Goal: Check status: Check status

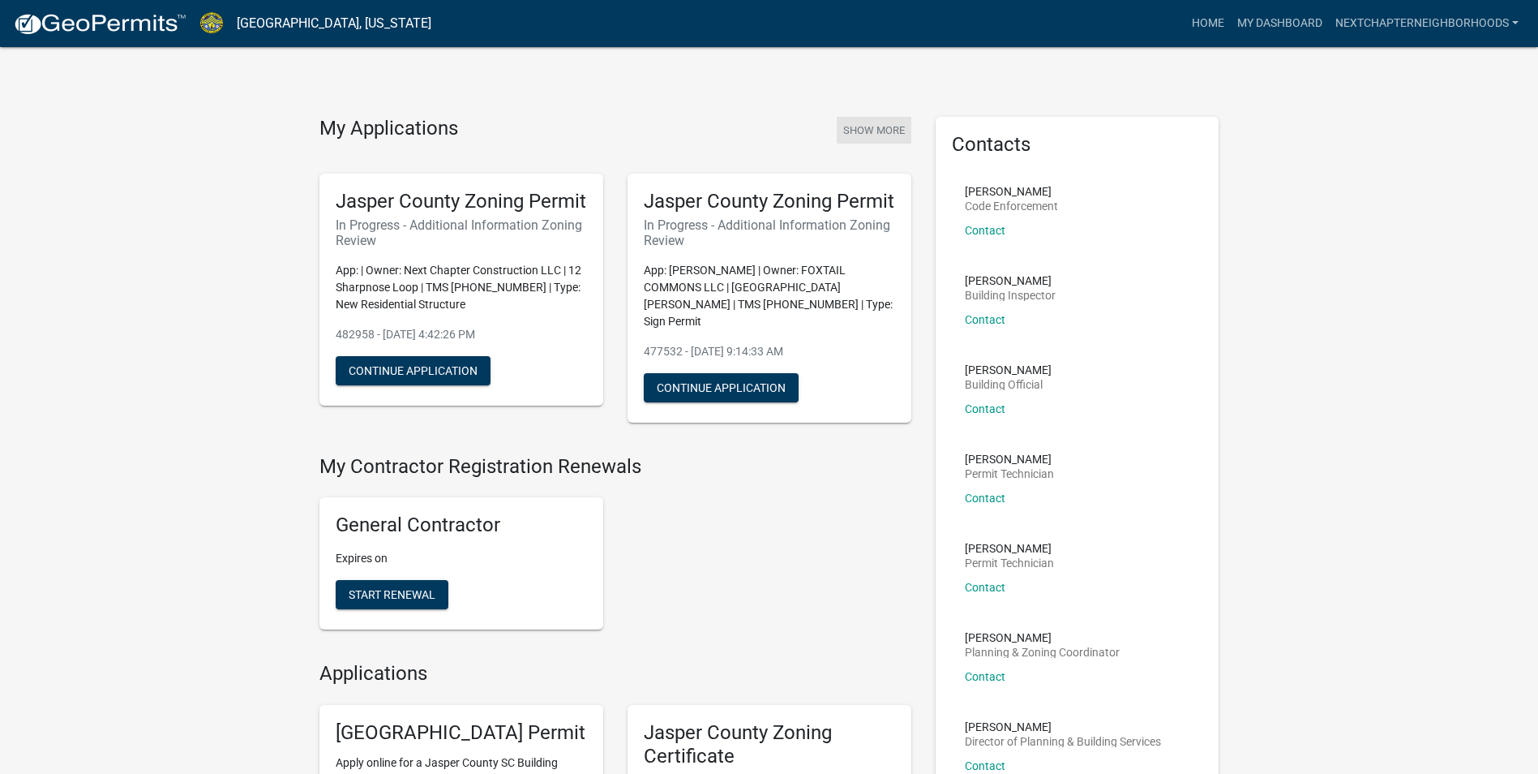
click at [873, 134] on button "Show More" at bounding box center [874, 130] width 75 height 27
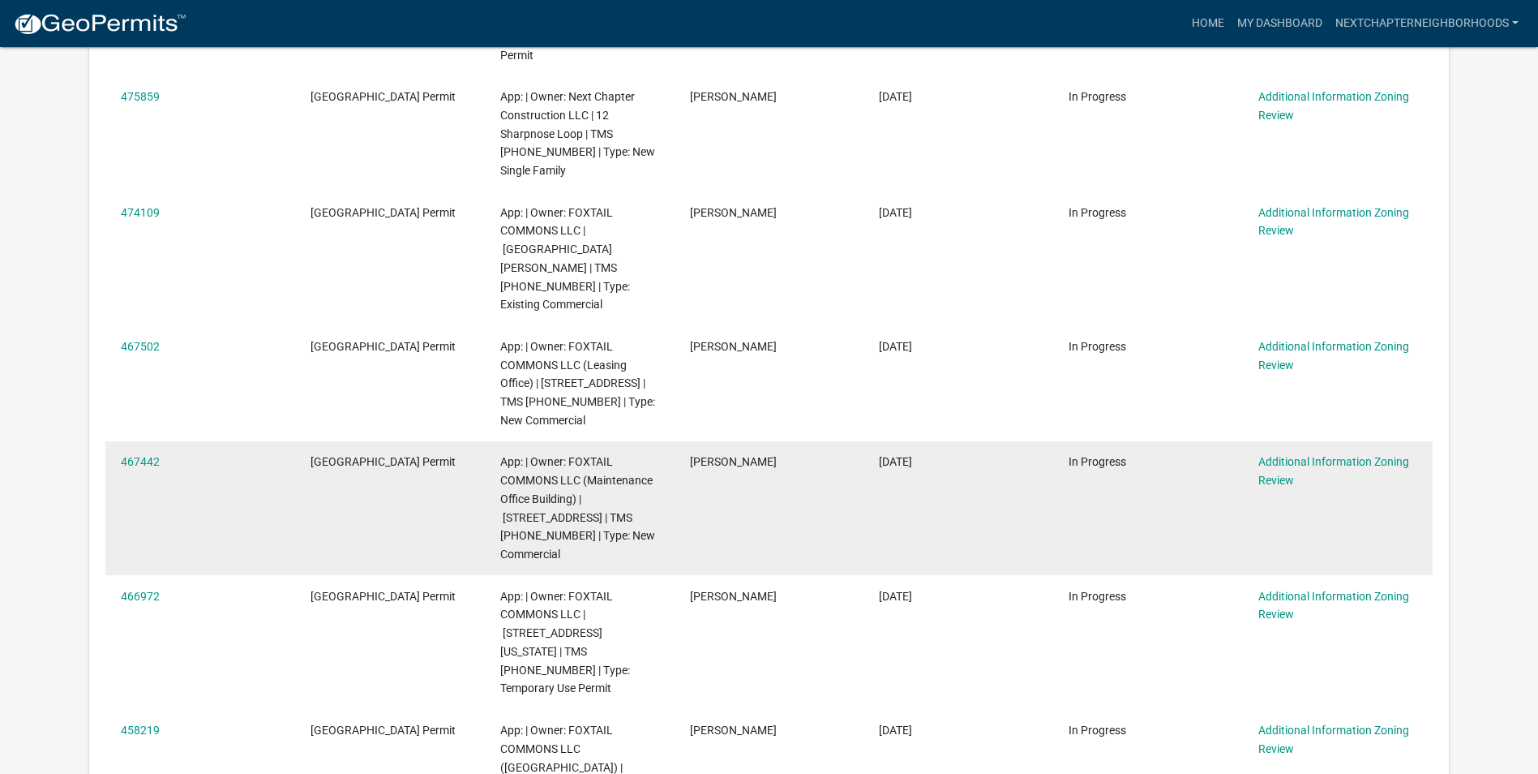
scroll to position [649, 0]
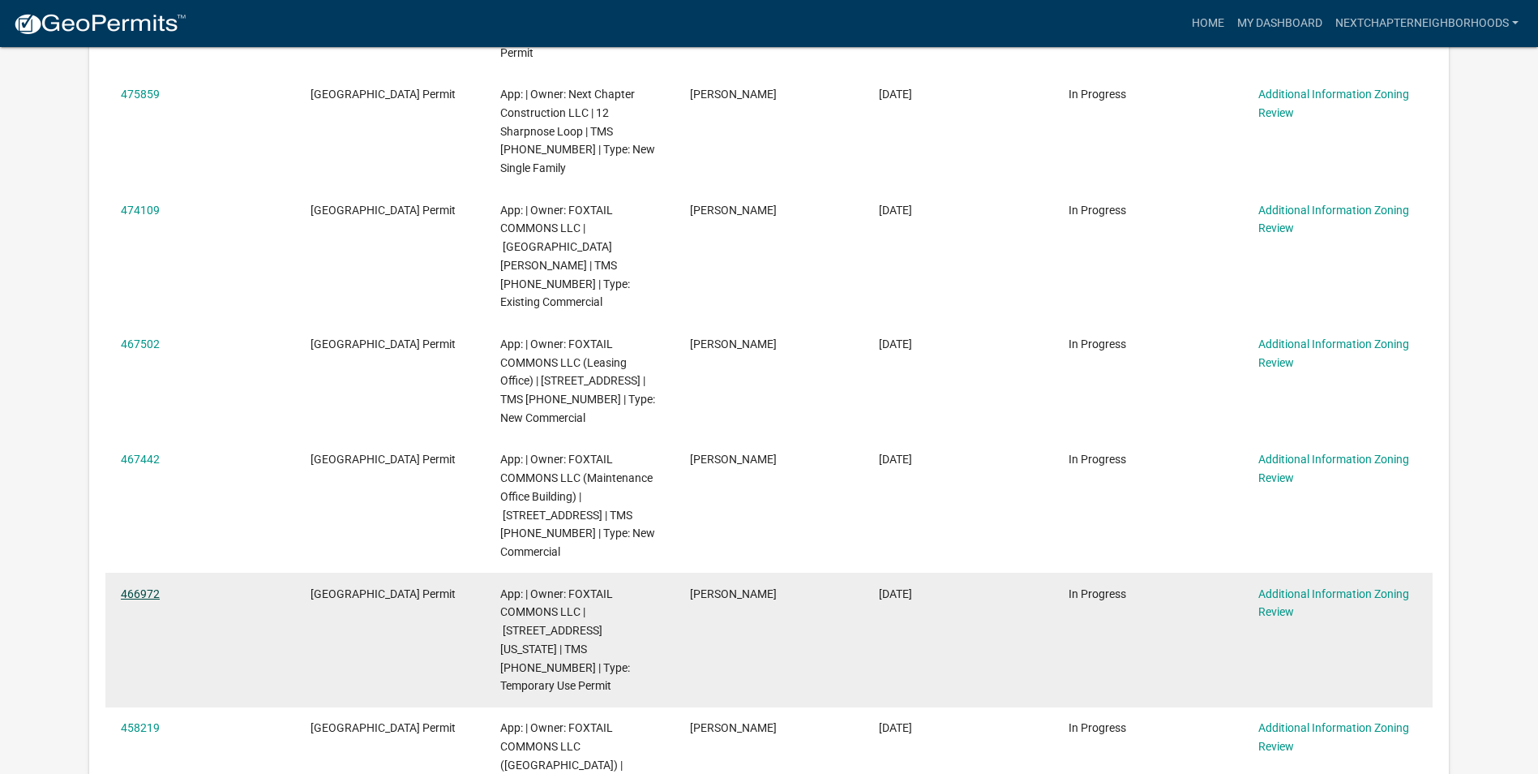
click at [145, 587] on link "466972" at bounding box center [140, 593] width 39 height 13
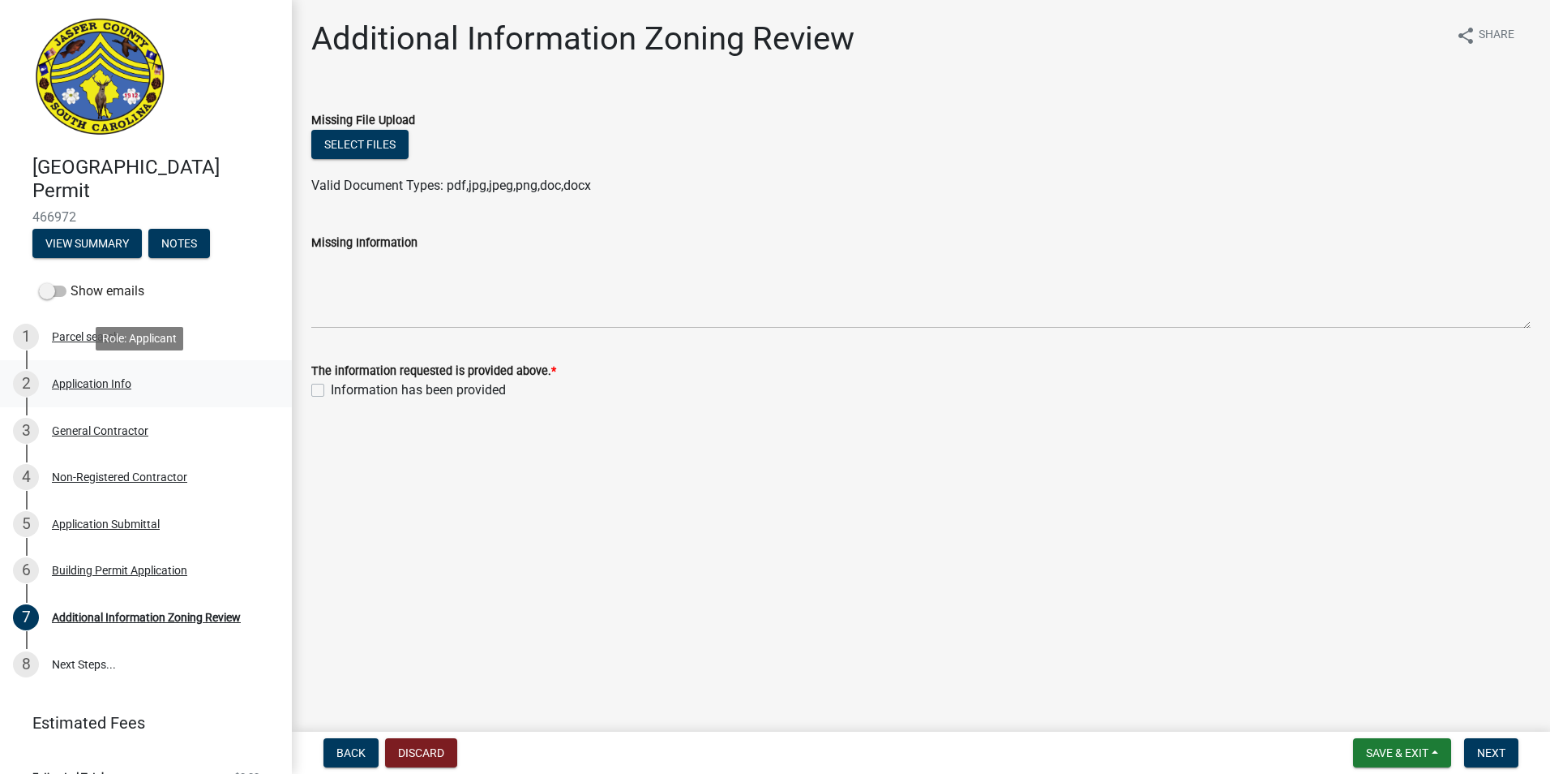
click at [93, 378] on div "Application Info" at bounding box center [91, 383] width 79 height 11
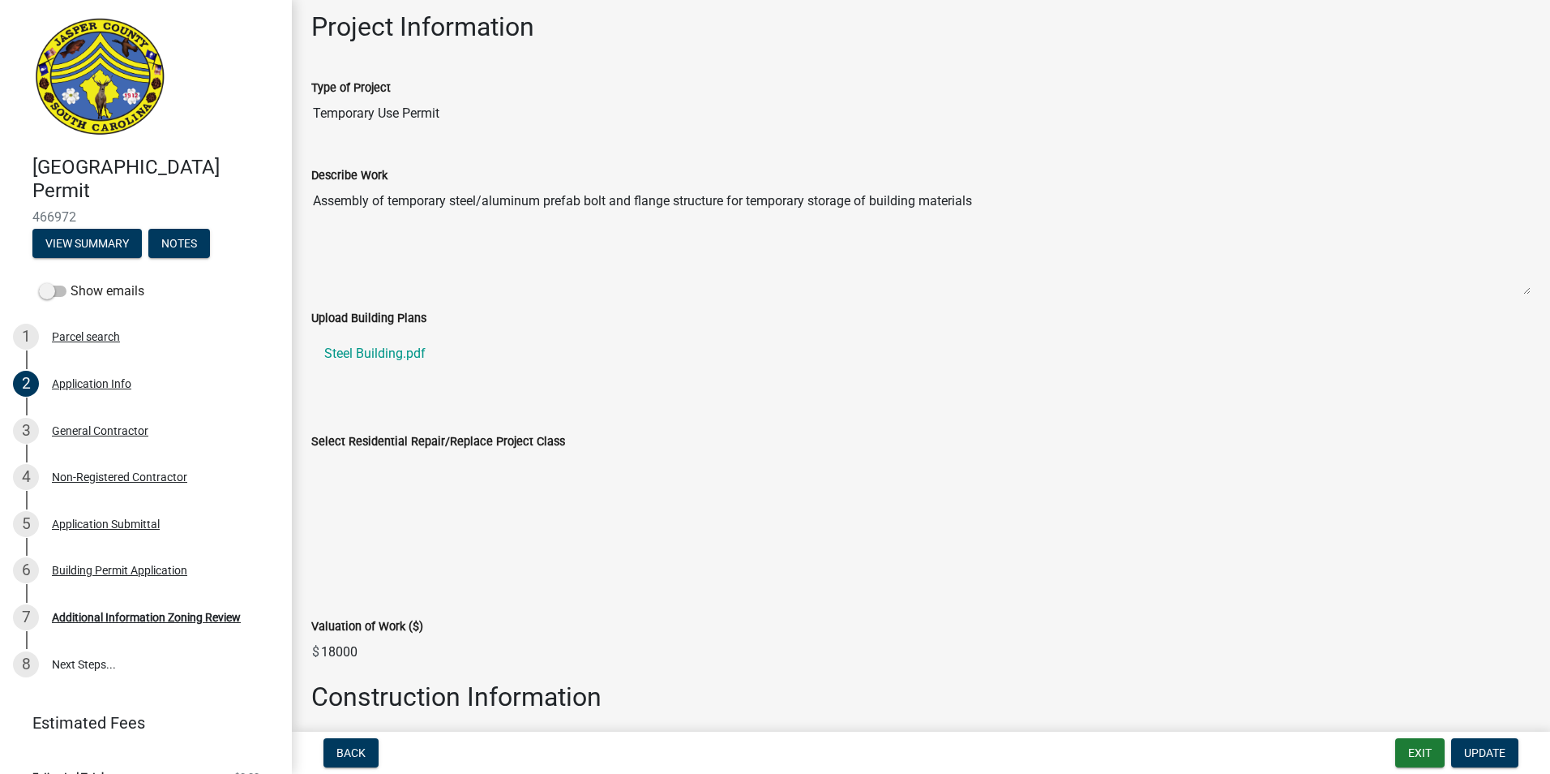
scroll to position [1784, 0]
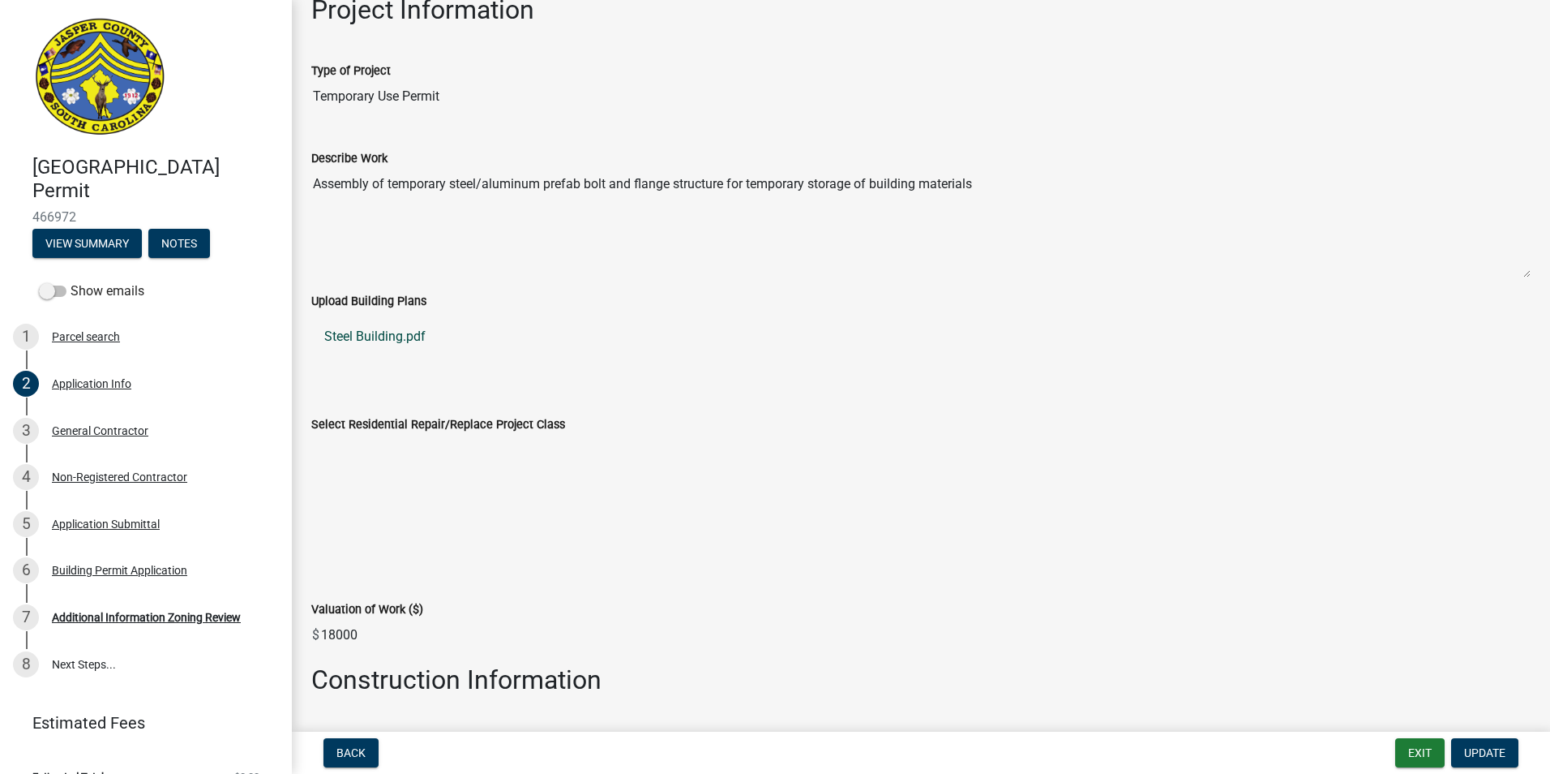
click at [399, 336] on link "Steel Building.pdf" at bounding box center [920, 336] width 1219 height 39
